Goal: Task Accomplishment & Management: Use online tool/utility

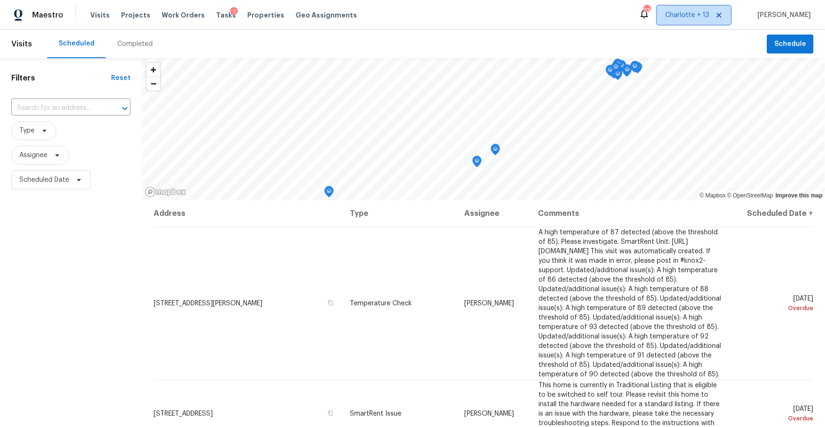
click at [723, 15] on span at bounding box center [718, 15] width 10 height 8
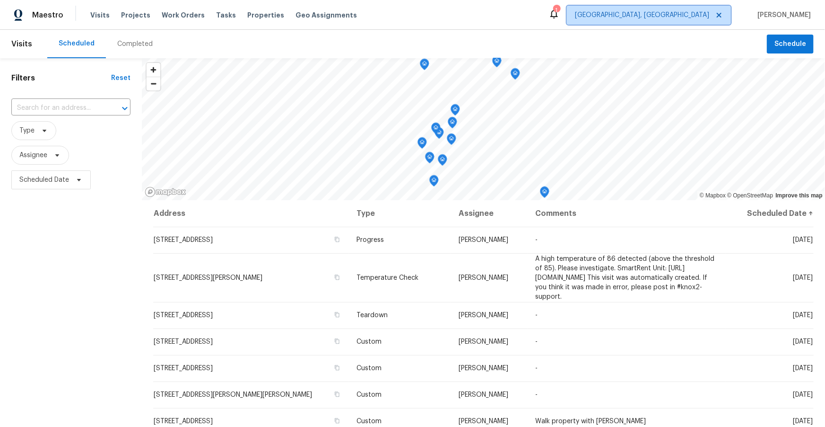
click at [709, 13] on span "Albuquerque, NM" at bounding box center [642, 14] width 134 height 9
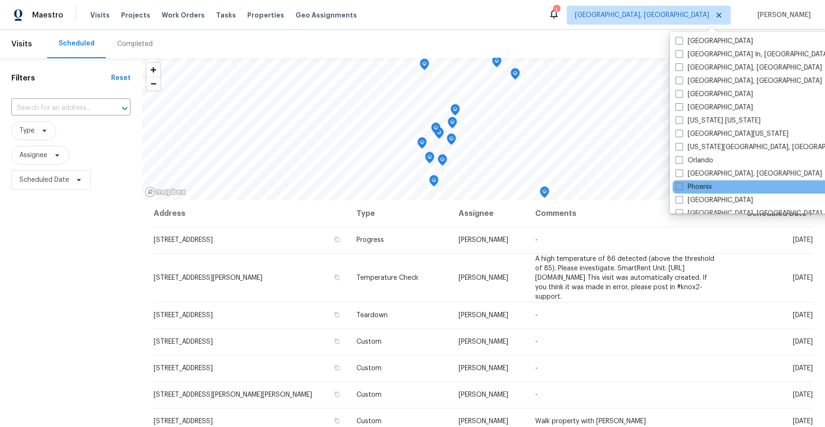
scroll to position [379, 0]
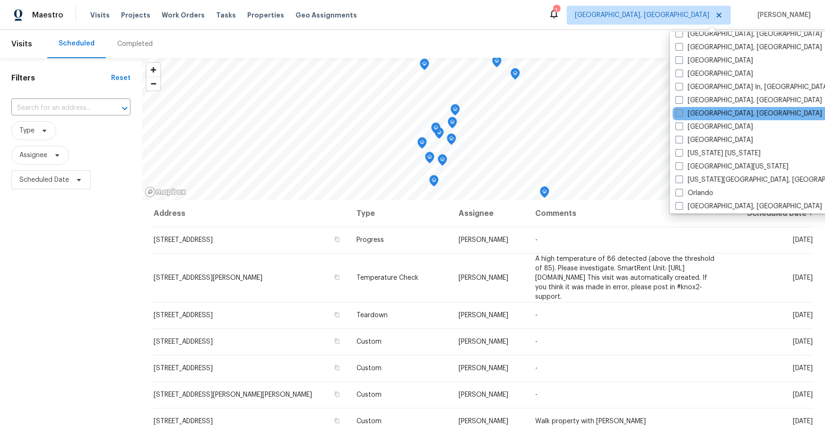
click at [679, 111] on span at bounding box center [680, 113] width 8 height 8
click at [679, 111] on input "Miami, FL" at bounding box center [679, 112] width 6 height 6
checkbox input "true"
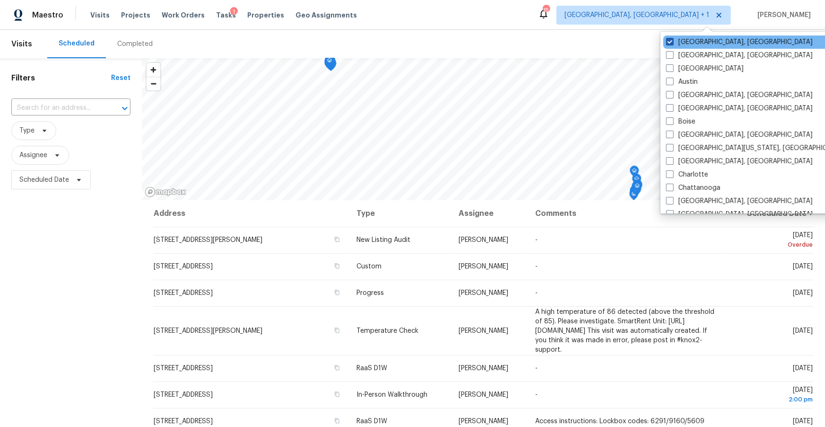
click at [670, 42] on span at bounding box center [670, 42] width 8 height 8
click at [670, 42] on input "Albuquerque, NM" at bounding box center [669, 40] width 6 height 6
checkbox input "false"
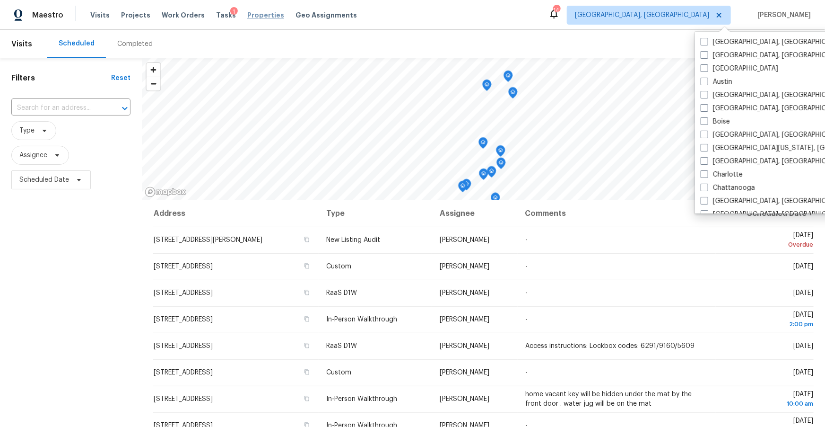
click at [247, 14] on span "Properties" at bounding box center [265, 14] width 37 height 9
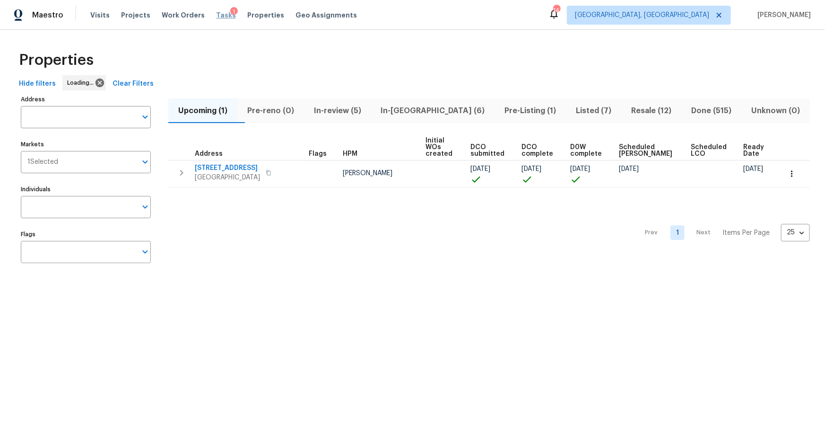
click at [218, 14] on span "Tasks" at bounding box center [226, 15] width 20 height 7
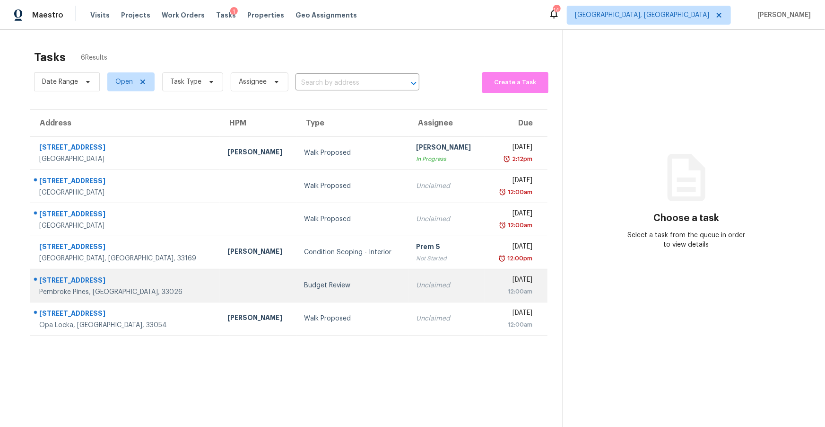
click at [116, 282] on div "2321 NW 102nd Way" at bounding box center [125, 281] width 173 height 12
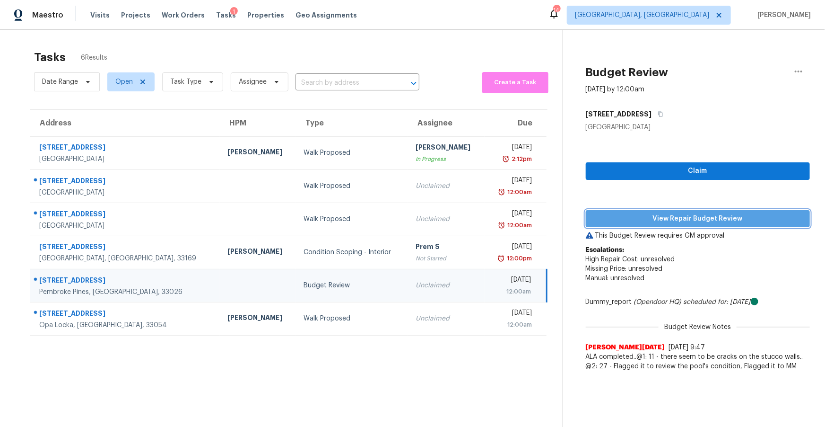
click at [694, 213] on span "View Repair Budget Review" at bounding box center [697, 219] width 209 height 12
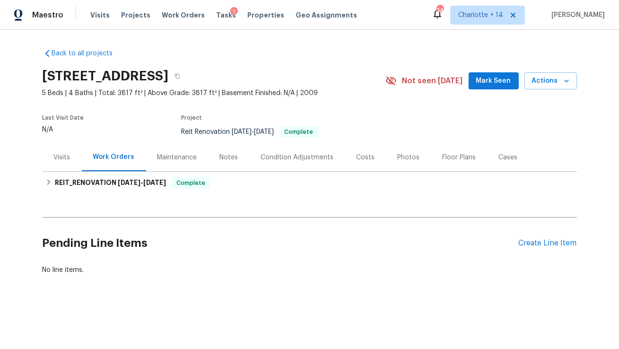
click at [358, 155] on div "Costs" at bounding box center [366, 157] width 18 height 9
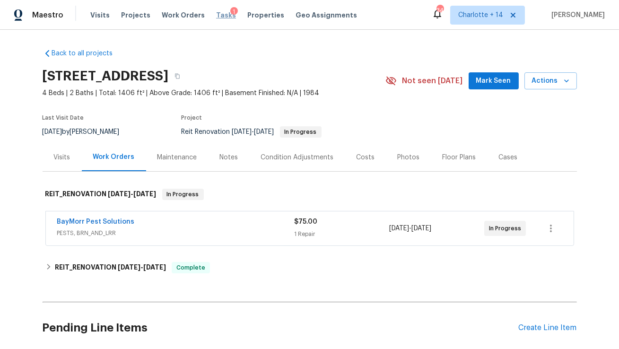
click at [217, 15] on span "Tasks" at bounding box center [226, 15] width 20 height 7
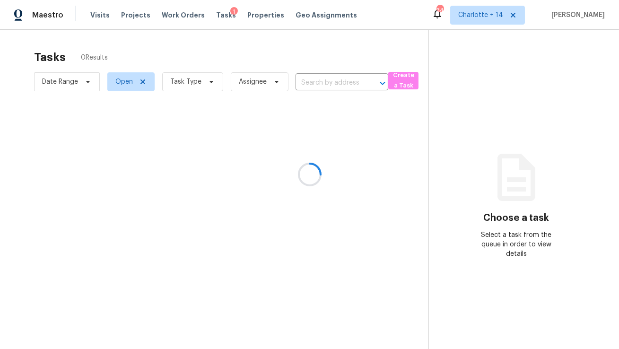
click at [251, 19] on div at bounding box center [309, 174] width 619 height 349
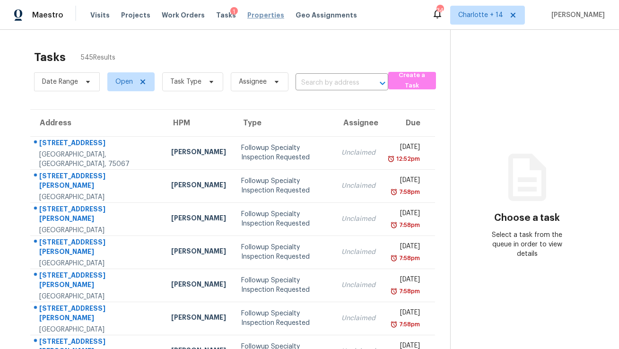
click at [249, 15] on span "Properties" at bounding box center [265, 14] width 37 height 9
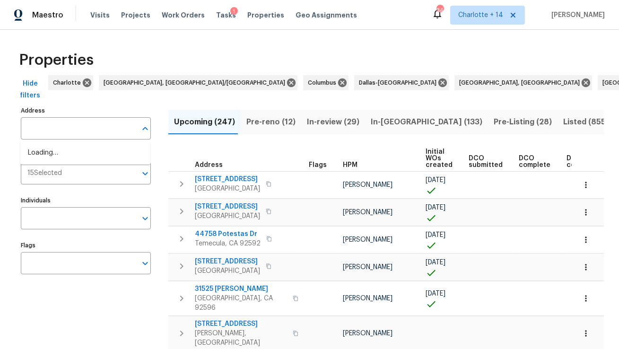
click at [74, 135] on input "Address" at bounding box center [79, 128] width 116 height 22
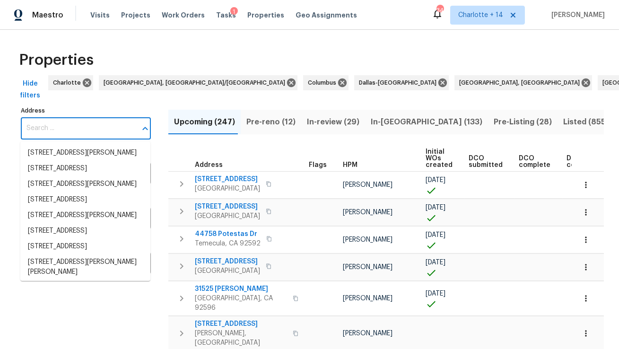
paste input "[STREET_ADDRESS]"
type input "[STREET_ADDRESS]"
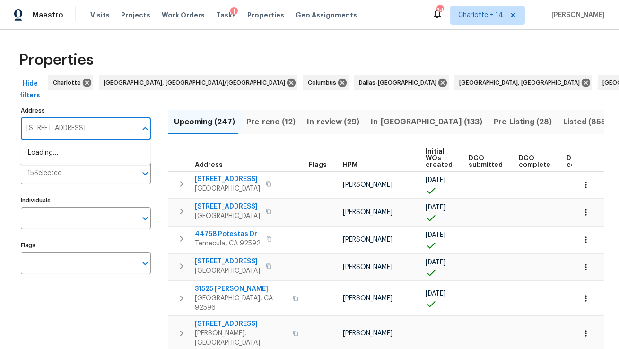
scroll to position [0, 28]
click at [77, 157] on li "6893 Sugarloaf Key St Lake Worth FL 33467" at bounding box center [85, 153] width 130 height 16
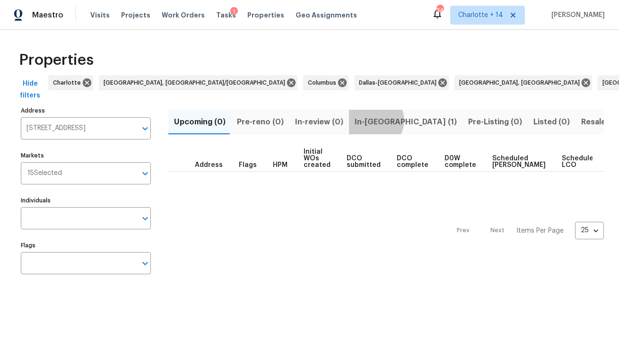
click at [369, 121] on span "In-reno (1)" at bounding box center [406, 121] width 102 height 13
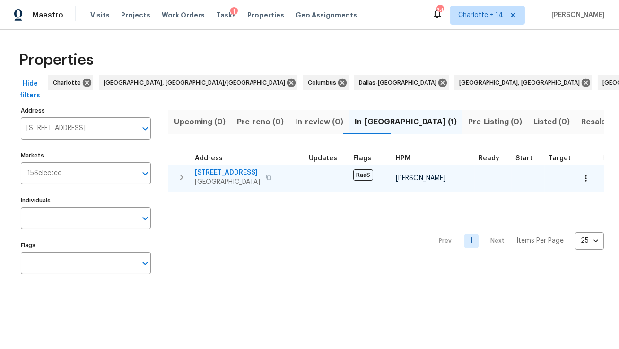
click at [227, 173] on span "6893 Sugarloaf Key St" at bounding box center [227, 172] width 65 height 9
click at [244, 170] on span "6893 Sugarloaf Key St" at bounding box center [227, 172] width 65 height 9
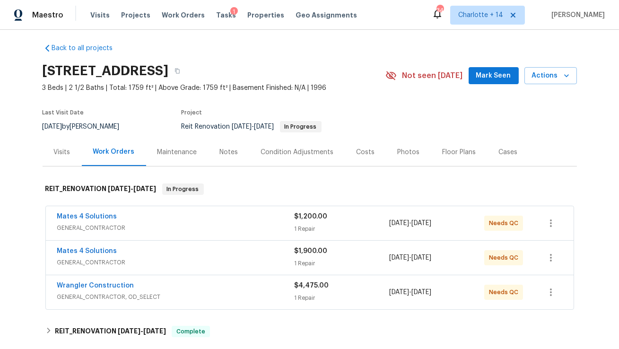
scroll to position [5, 0]
click at [103, 254] on span "Mates 4 Solutions" at bounding box center [87, 251] width 60 height 9
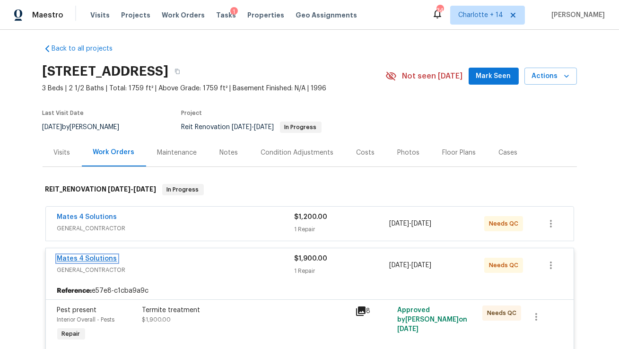
click at [104, 259] on link "Mates 4 Solutions" at bounding box center [87, 258] width 60 height 7
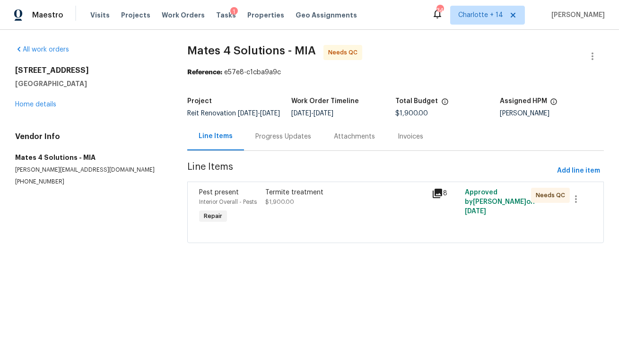
click at [436, 198] on icon at bounding box center [437, 193] width 9 height 9
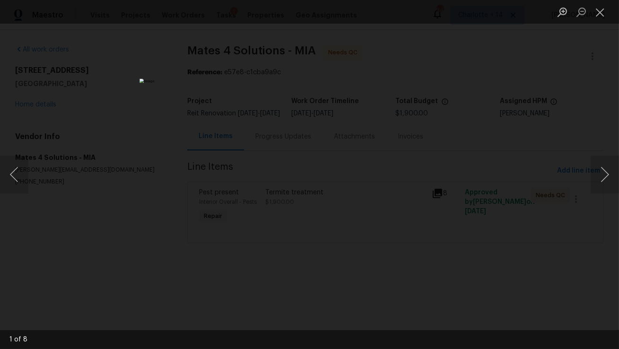
click at [365, 200] on img "Lightbox" at bounding box center [309, 174] width 340 height 192
click at [601, 177] on button "Next image" at bounding box center [605, 175] width 28 height 38
click at [602, 178] on button "Next image" at bounding box center [605, 175] width 28 height 38
click at [15, 170] on button "Previous image" at bounding box center [14, 175] width 28 height 38
click at [608, 178] on button "Next image" at bounding box center [605, 175] width 28 height 38
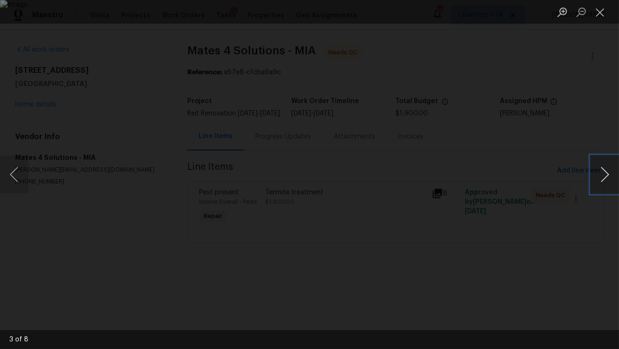
click at [608, 178] on button "Next image" at bounding box center [605, 175] width 28 height 38
click at [608, 179] on button "Next image" at bounding box center [605, 175] width 28 height 38
click at [608, 182] on button "Next image" at bounding box center [605, 175] width 28 height 38
click at [19, 171] on button "Previous image" at bounding box center [14, 175] width 28 height 38
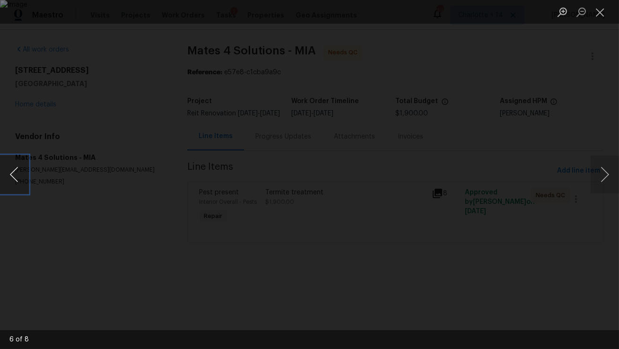
click at [19, 171] on button "Previous image" at bounding box center [14, 175] width 28 height 38
click at [19, 170] on button "Previous image" at bounding box center [14, 175] width 28 height 38
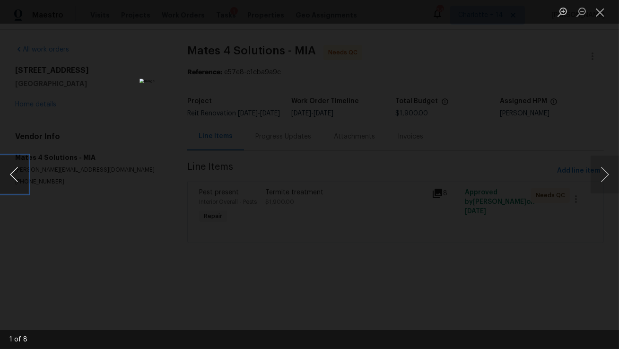
click at [19, 170] on button "Previous image" at bounding box center [14, 175] width 28 height 38
click at [603, 179] on button "Next image" at bounding box center [605, 175] width 28 height 38
click at [482, 152] on div "Lightbox" at bounding box center [309, 174] width 619 height 349
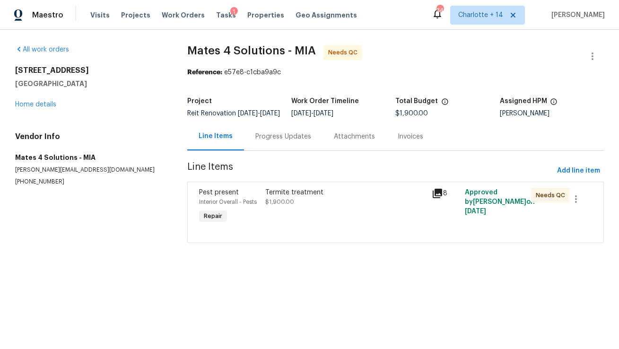
click at [313, 197] on div "Termite treatment" at bounding box center [346, 192] width 160 height 9
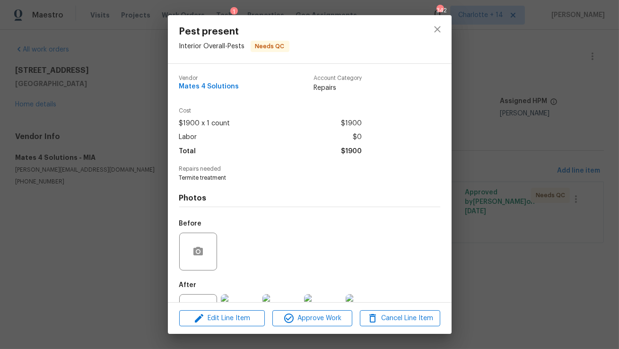
scroll to position [40, 0]
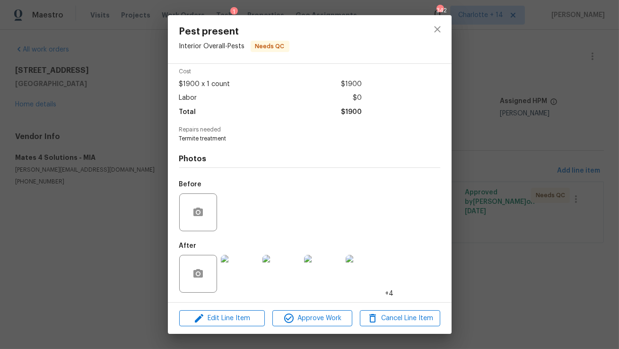
click at [244, 281] on img at bounding box center [240, 274] width 38 height 38
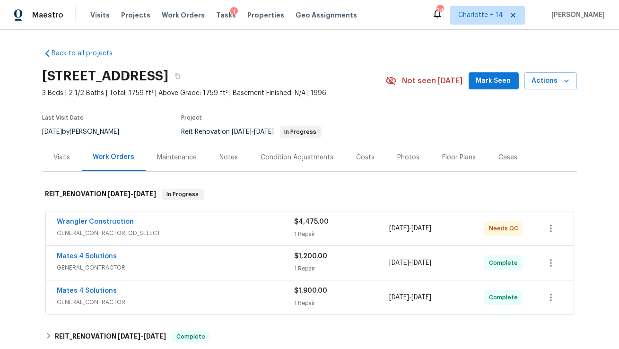
click at [366, 156] on div "Costs" at bounding box center [366, 157] width 18 height 9
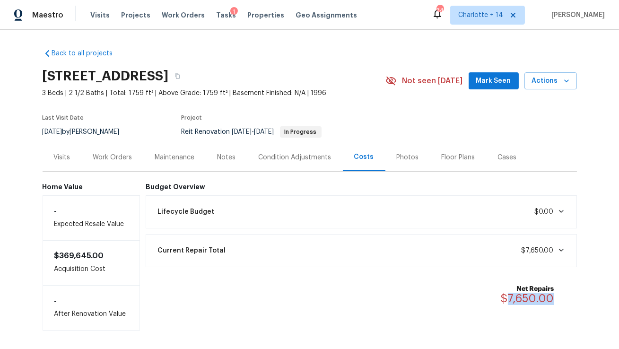
drag, startPoint x: 560, startPoint y: 296, endPoint x: 508, endPoint y: 296, distance: 51.5
click at [508, 296] on div "Net Repairs $7,650.00" at bounding box center [533, 294] width 65 height 21
copy span "7,650.00"
click at [180, 78] on icon "button" at bounding box center [177, 76] width 6 height 6
click at [104, 160] on div "Work Orders" at bounding box center [112, 157] width 39 height 9
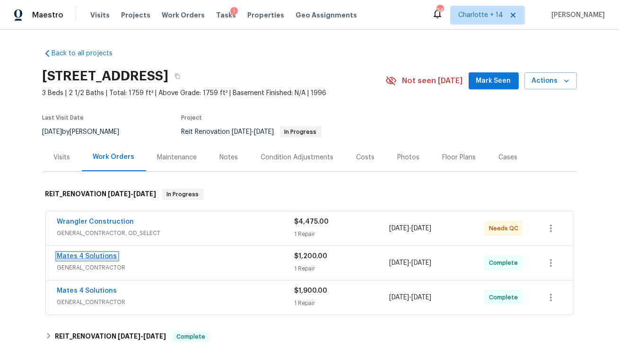
click at [100, 255] on link "Mates 4 Solutions" at bounding box center [87, 256] width 60 height 7
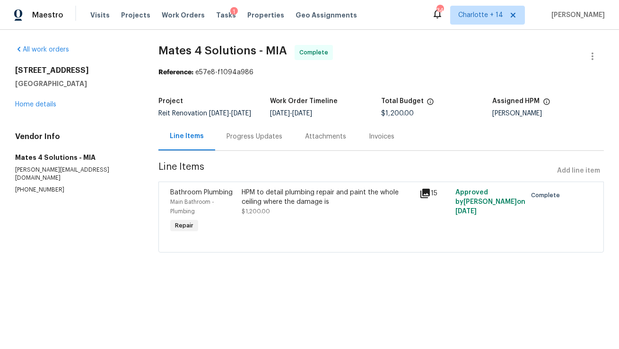
click at [272, 203] on div "HPM to detail plumbing repair and paint the whole ceiling where the damage is" at bounding box center [328, 197] width 173 height 19
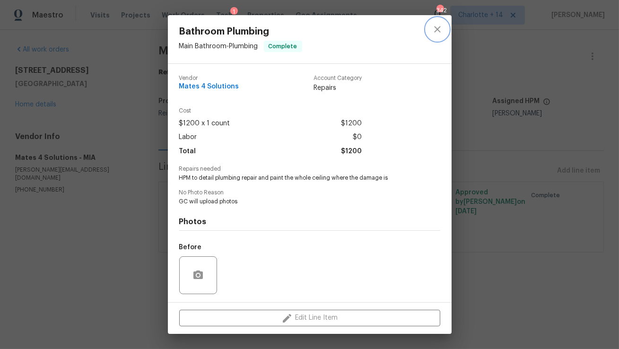
click at [433, 28] on icon "close" at bounding box center [437, 29] width 11 height 11
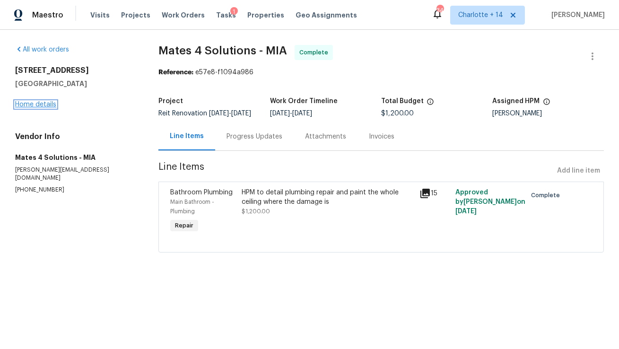
click at [45, 105] on link "Home details" at bounding box center [35, 104] width 41 height 7
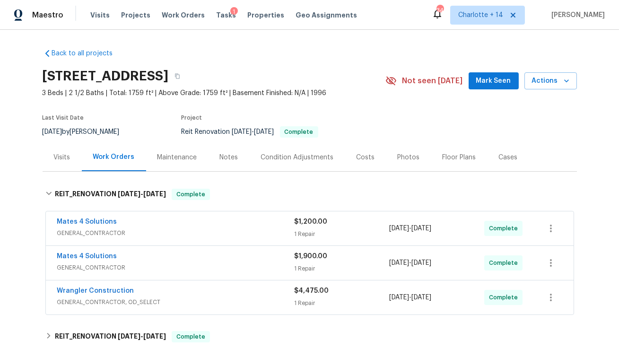
scroll to position [116, 0]
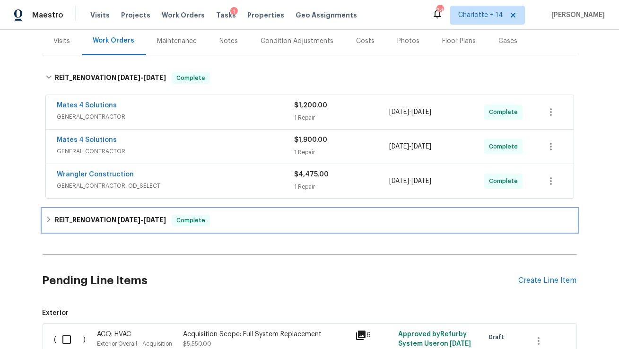
click at [129, 219] on span "7/23/25" at bounding box center [129, 220] width 23 height 7
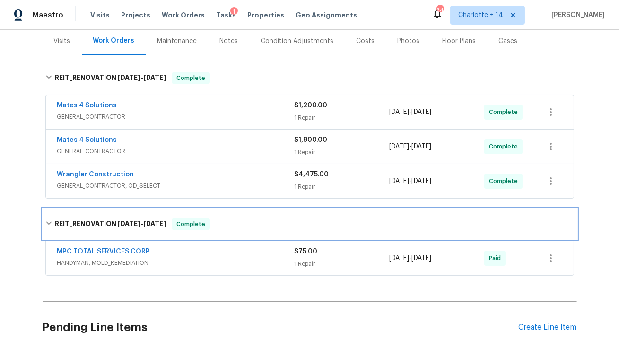
scroll to position [23, 0]
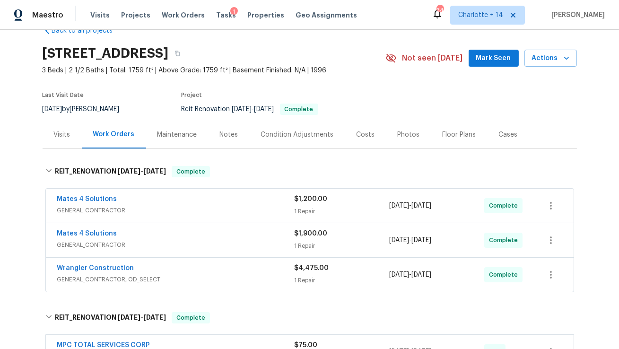
click at [364, 133] on div "Costs" at bounding box center [366, 134] width 18 height 9
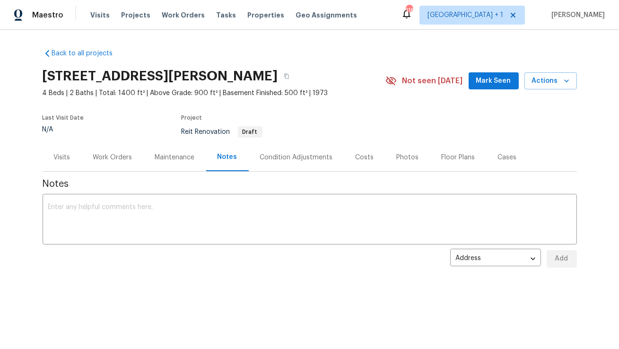
click at [58, 153] on div "Visits" at bounding box center [62, 157] width 17 height 9
